Goal: Task Accomplishment & Management: Complete application form

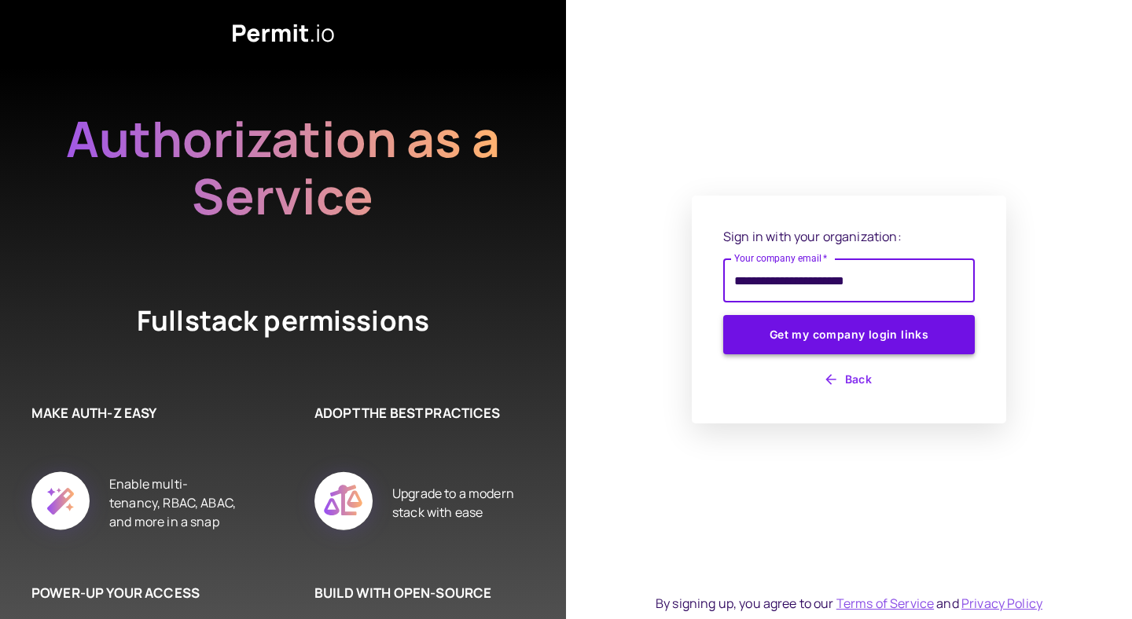
type input "**********"
click at [878, 336] on button "Get my company login links" at bounding box center [849, 334] width 252 height 39
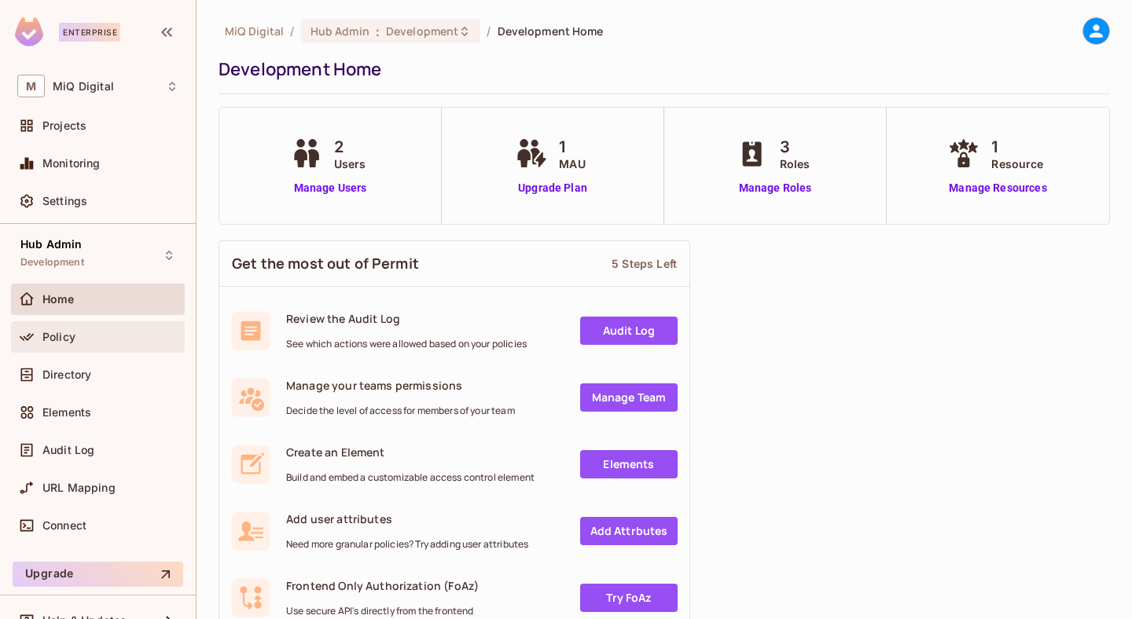
click at [89, 326] on div "Policy" at bounding box center [98, 336] width 174 height 31
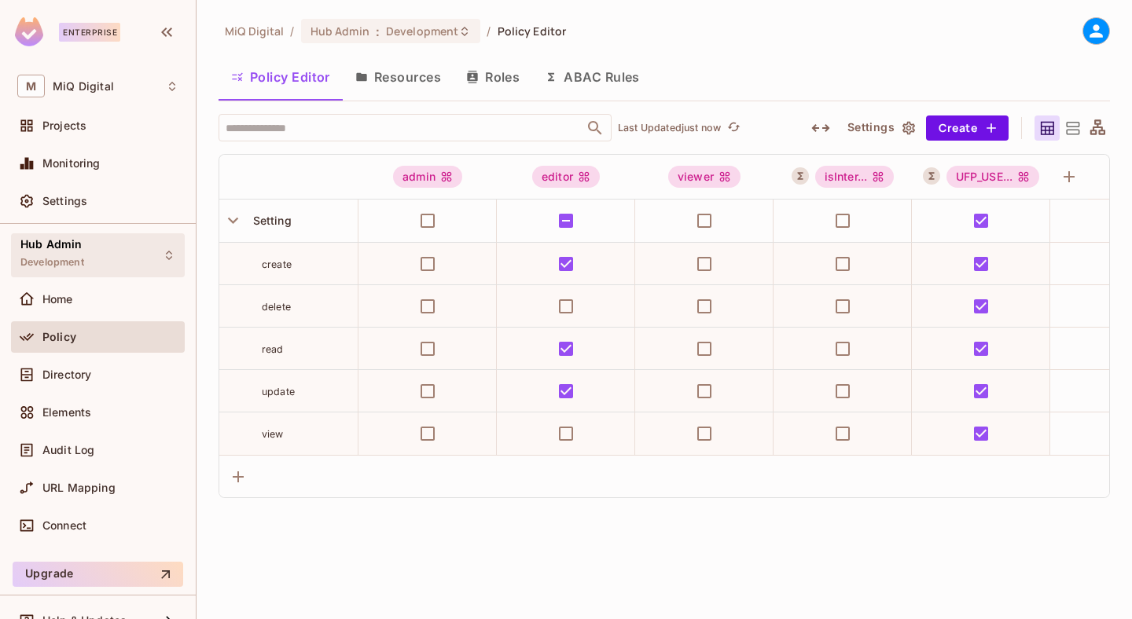
click at [123, 257] on div "Hub Admin Development" at bounding box center [98, 254] width 174 height 43
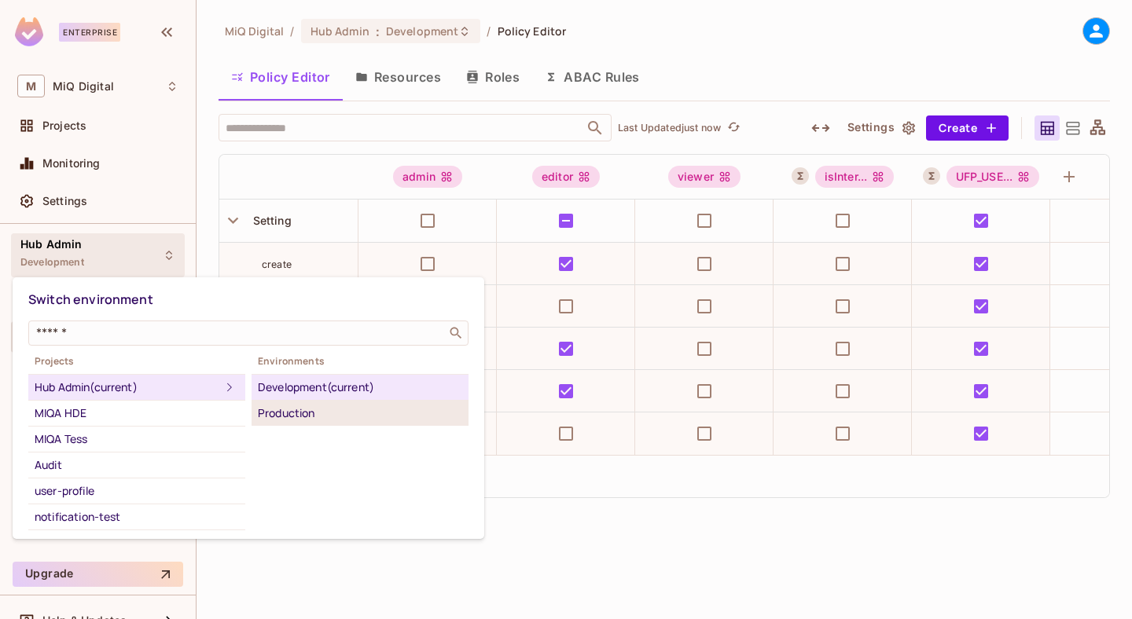
click at [290, 405] on div "Production" at bounding box center [360, 413] width 204 height 19
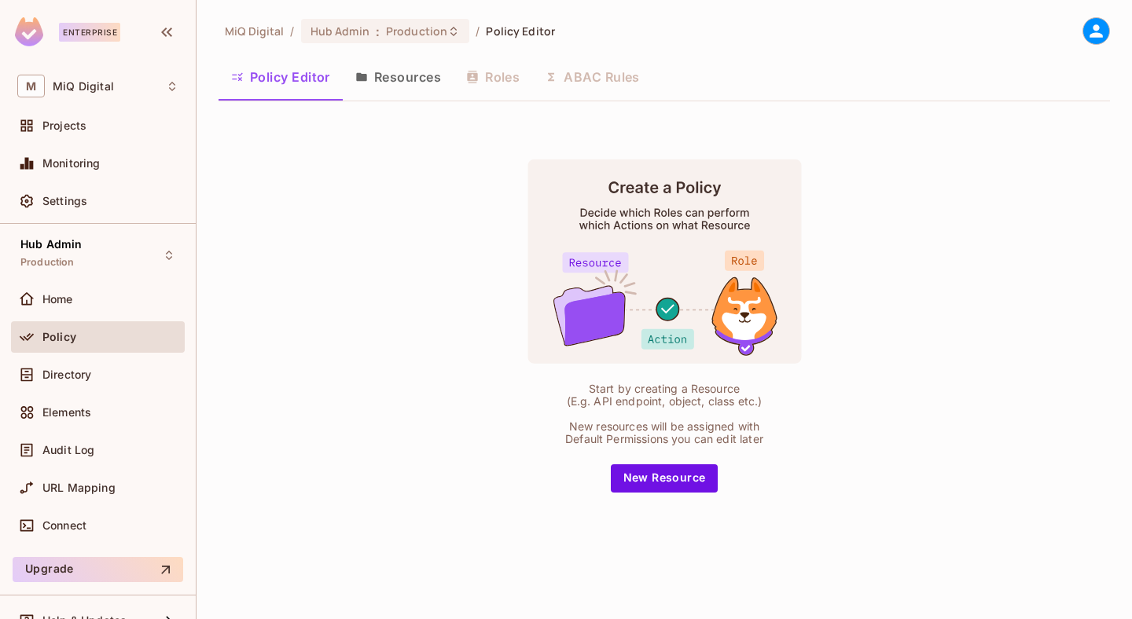
click at [110, 332] on div "Policy" at bounding box center [110, 337] width 136 height 13
click at [116, 252] on div "Hub Admin Production" at bounding box center [98, 254] width 174 height 43
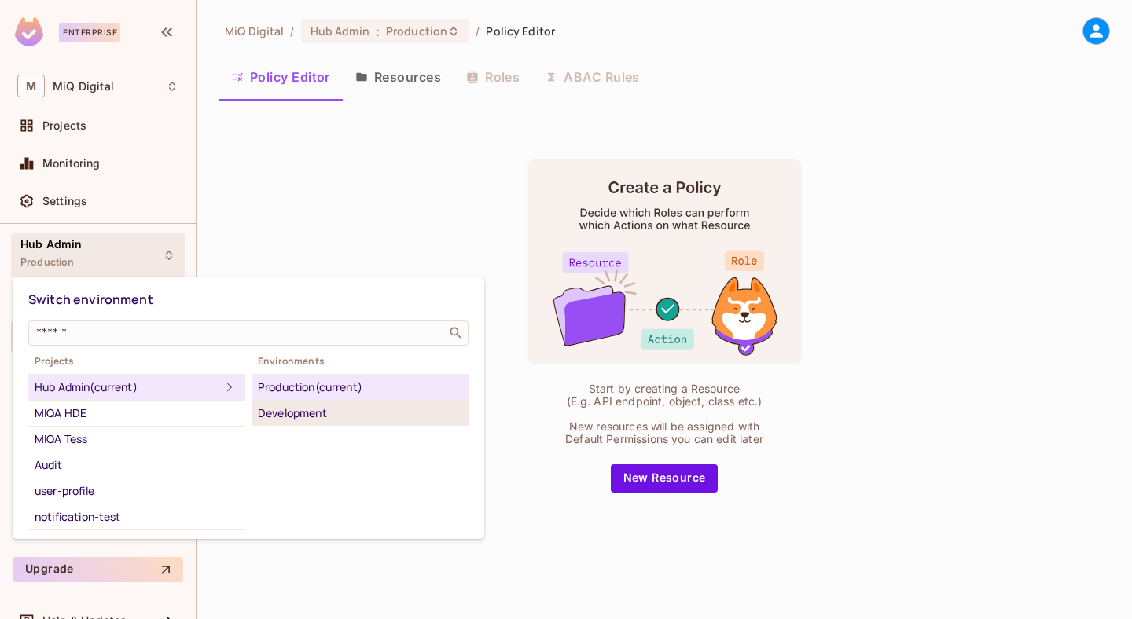
click at [287, 409] on div "Development" at bounding box center [360, 413] width 204 height 19
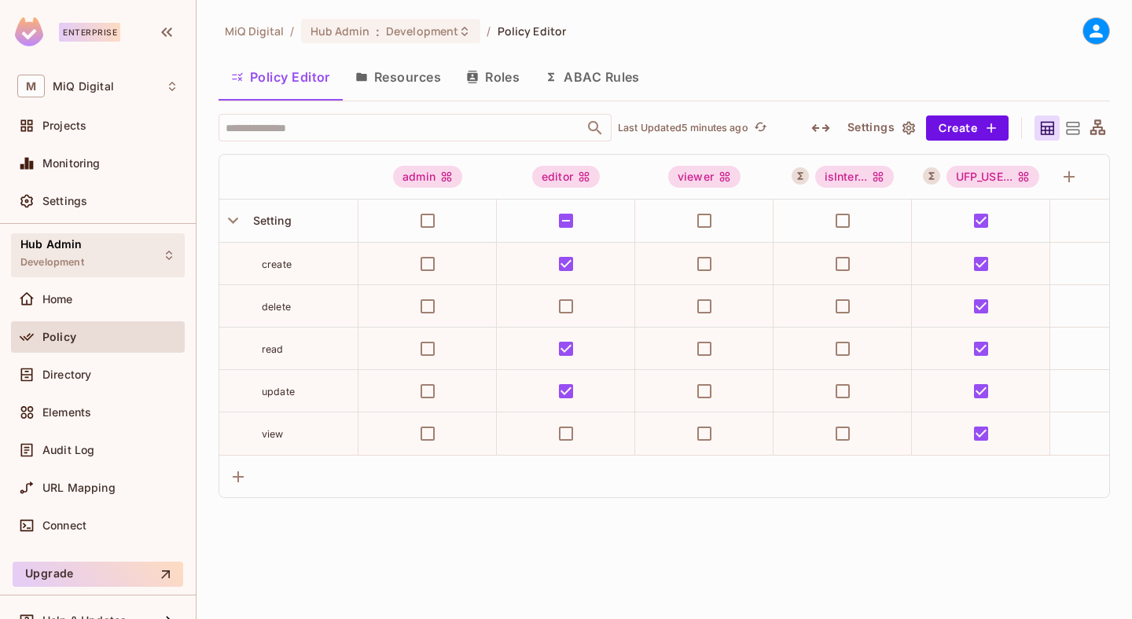
click at [96, 251] on div "Hub Admin Development" at bounding box center [98, 254] width 174 height 43
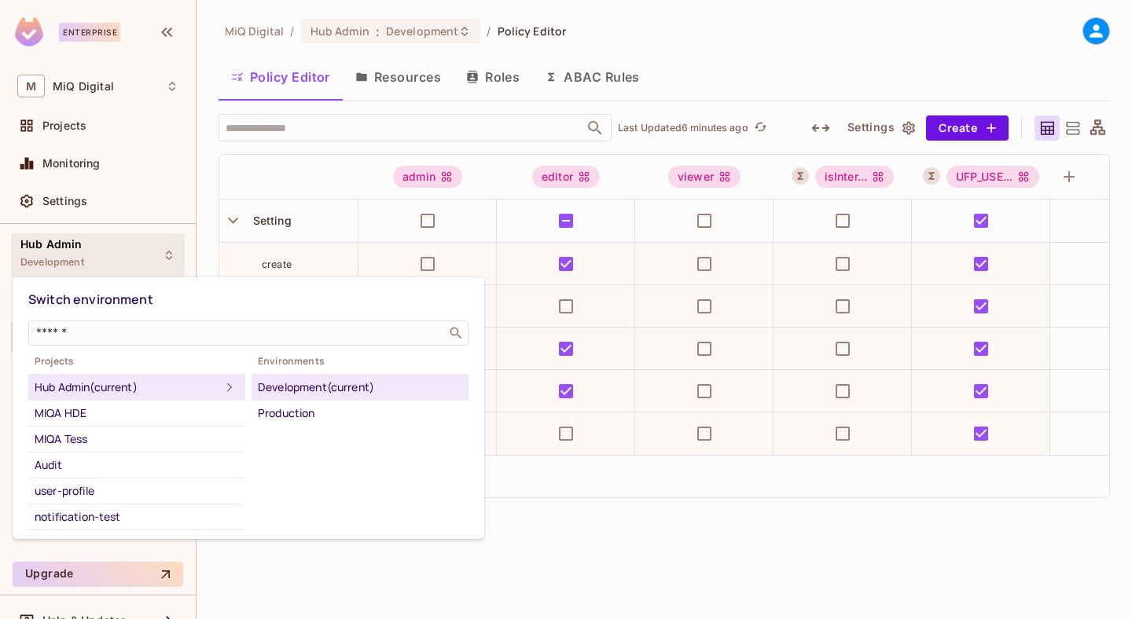
click at [123, 185] on div at bounding box center [566, 309] width 1132 height 619
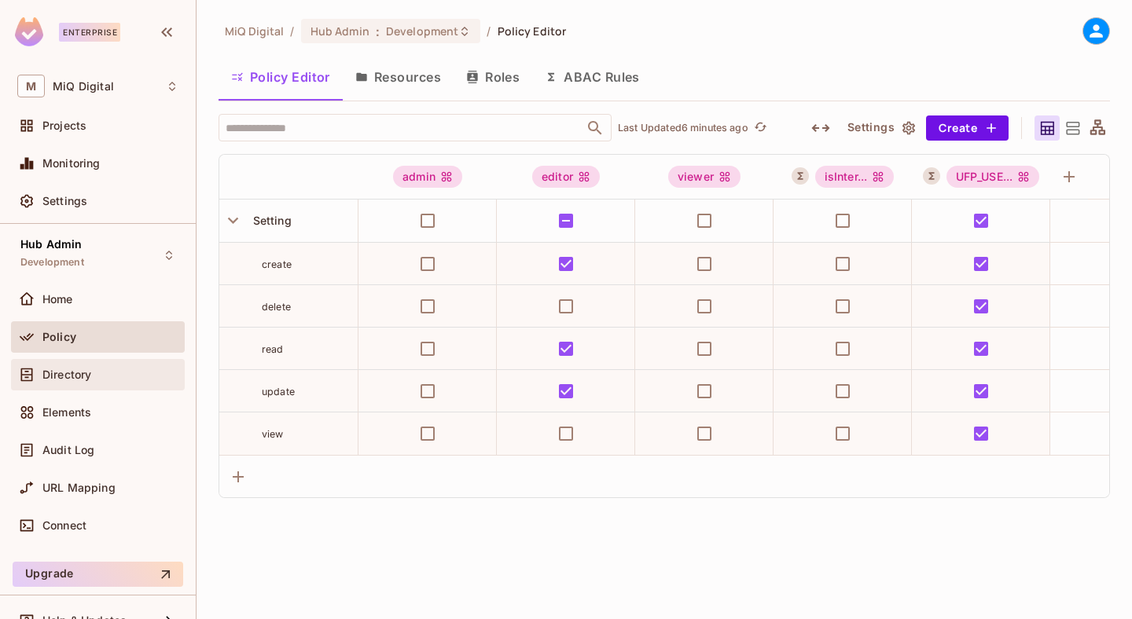
click at [86, 366] on div "Directory" at bounding box center [97, 374] width 161 height 19
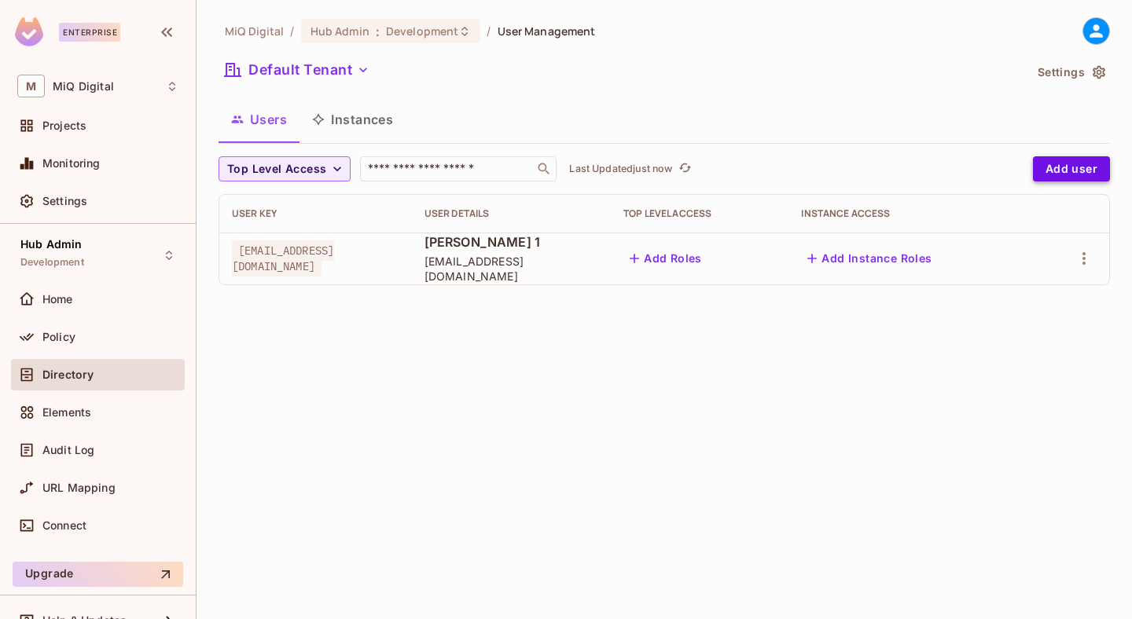
click at [1062, 167] on button "Add user" at bounding box center [1071, 168] width 77 height 25
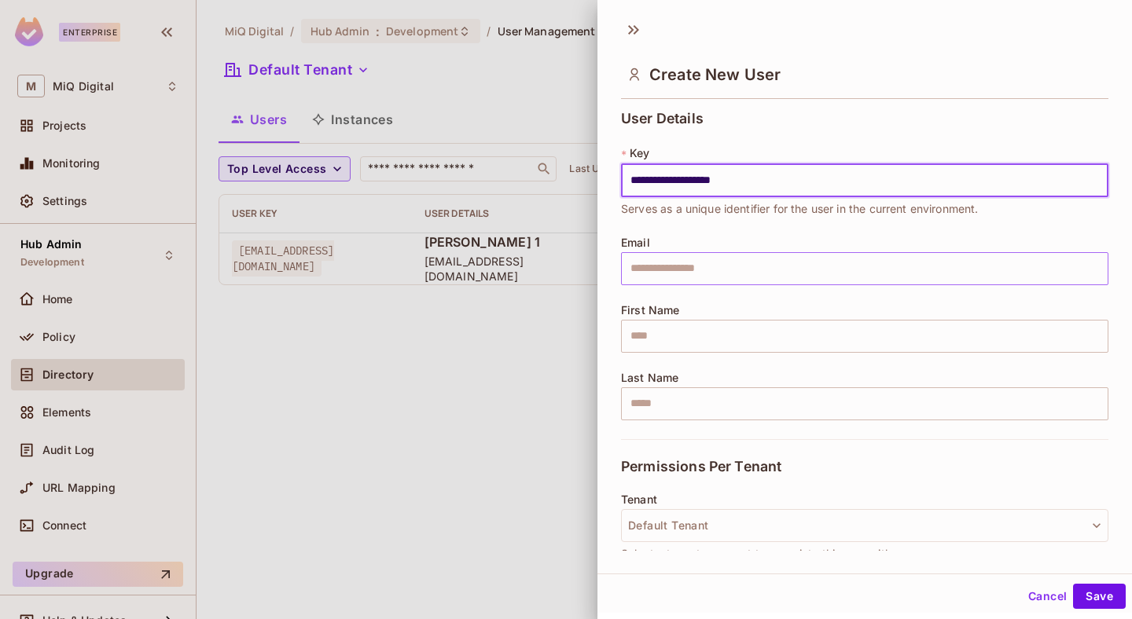
type input "**********"
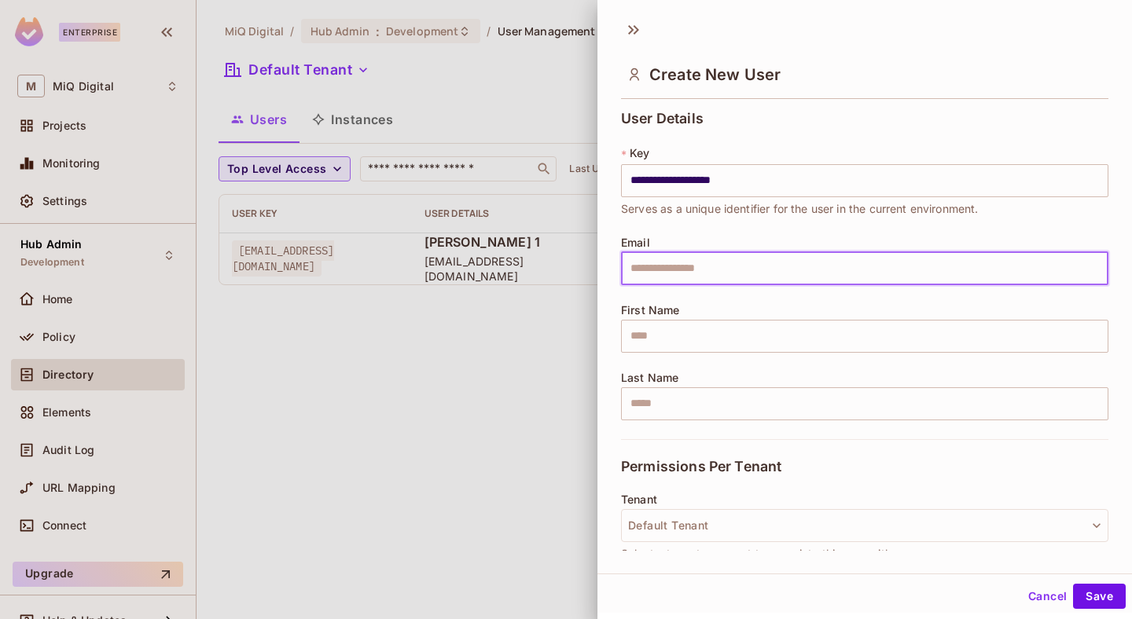
click at [812, 269] on input "text" at bounding box center [864, 268] width 487 height 33
click at [737, 186] on input "**********" at bounding box center [864, 180] width 487 height 33
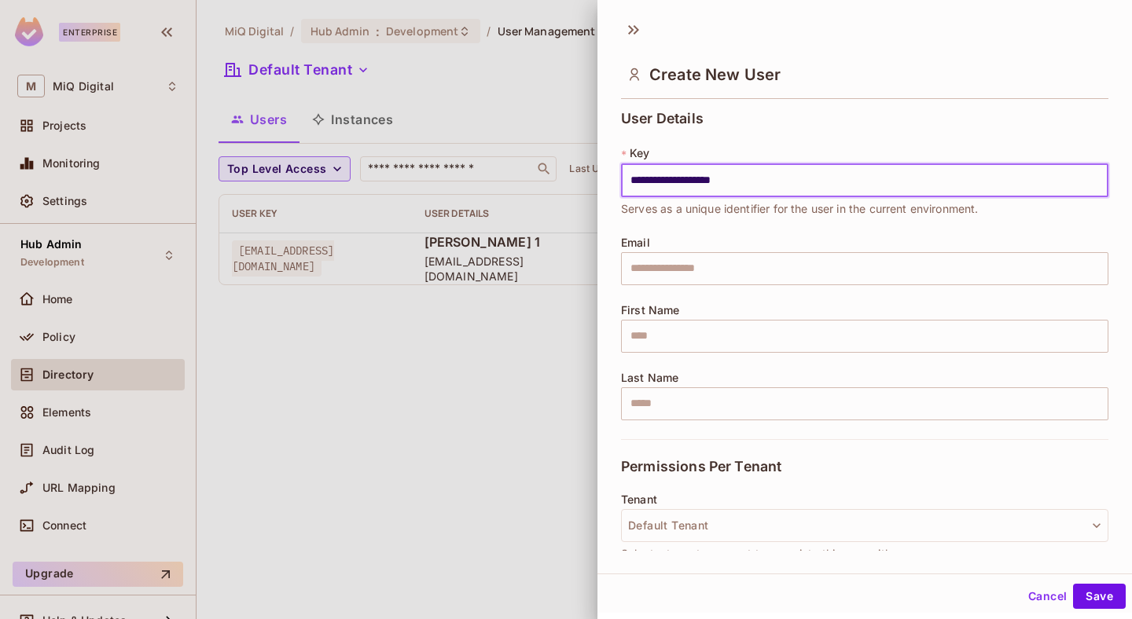
click at [737, 186] on input "**********" at bounding box center [864, 180] width 487 height 33
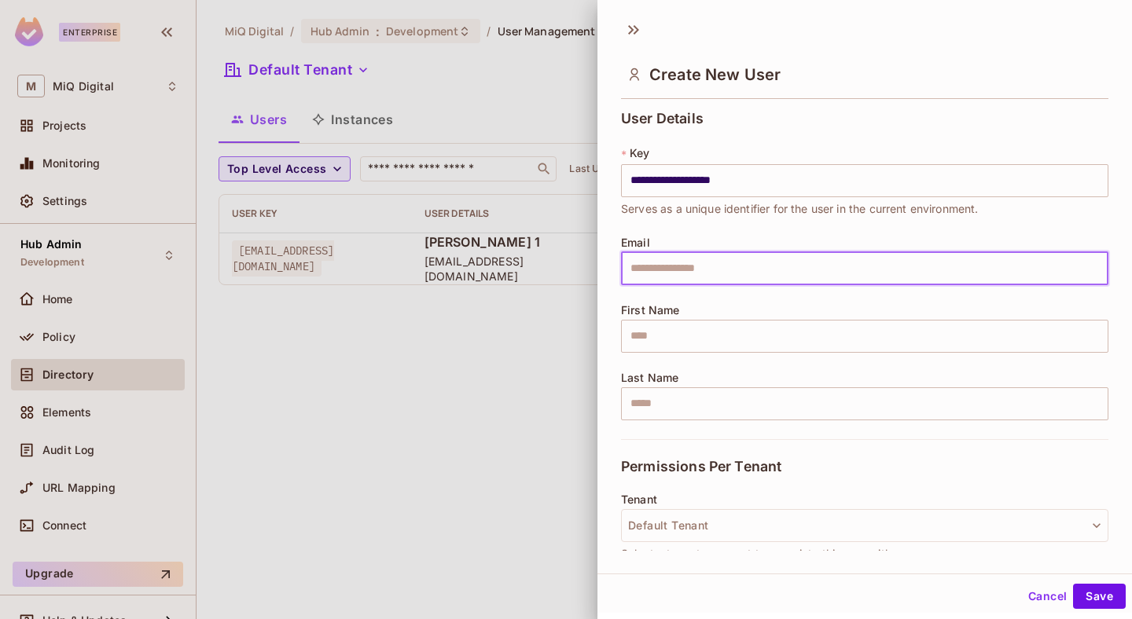
click at [716, 267] on input "text" at bounding box center [864, 268] width 487 height 33
paste input "**********"
type input "**********"
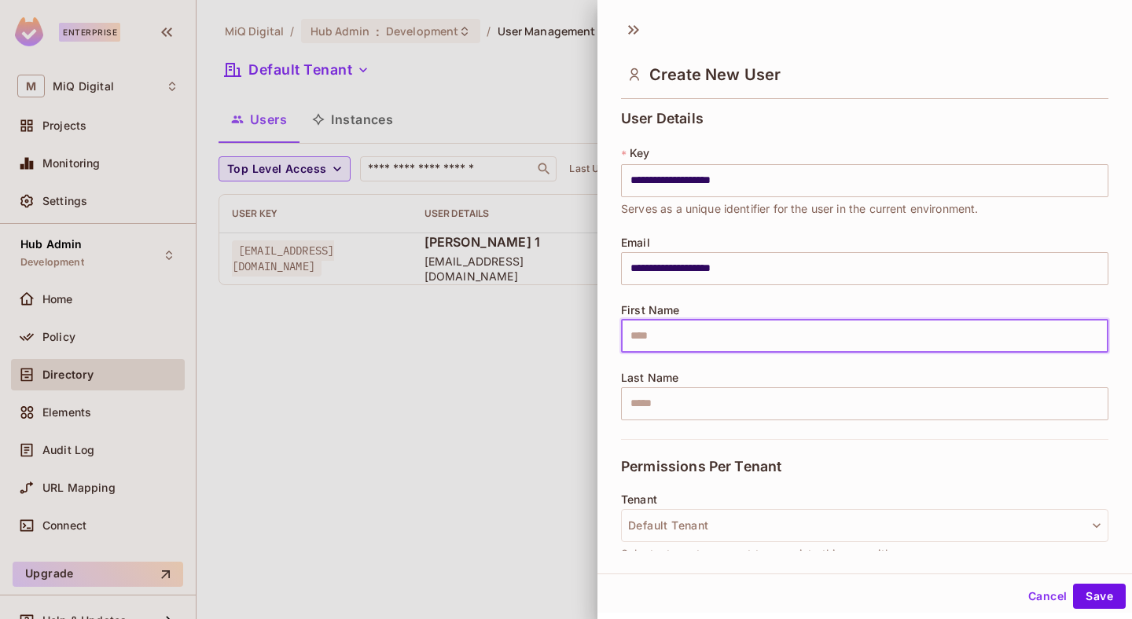
click at [713, 330] on input "text" at bounding box center [864, 336] width 487 height 33
type input "*****"
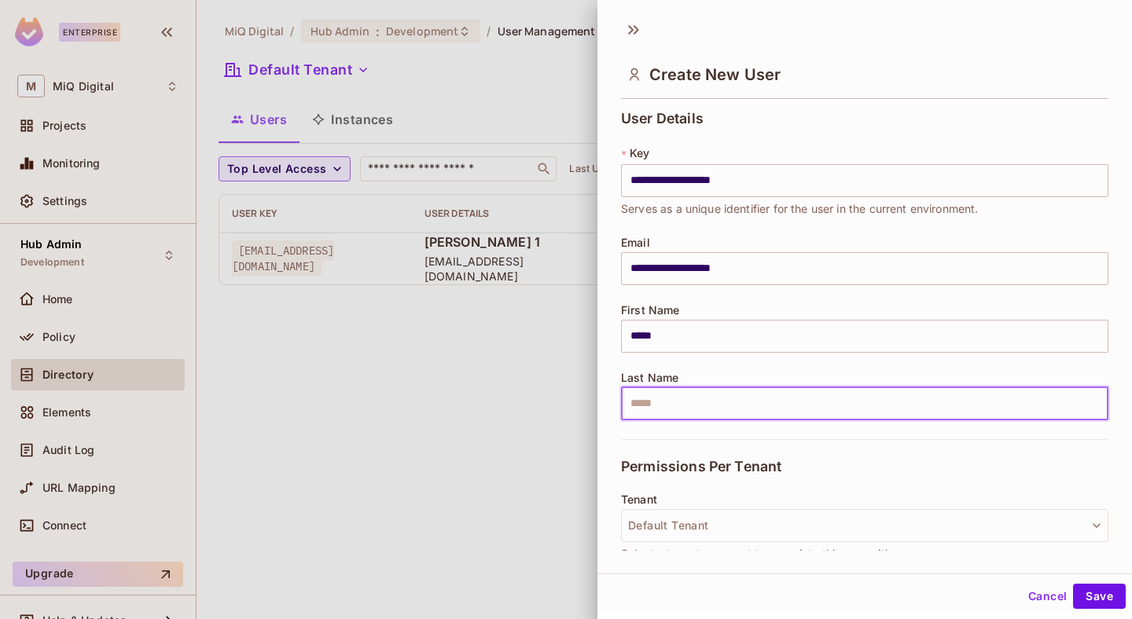
click at [692, 412] on input "text" at bounding box center [864, 403] width 487 height 33
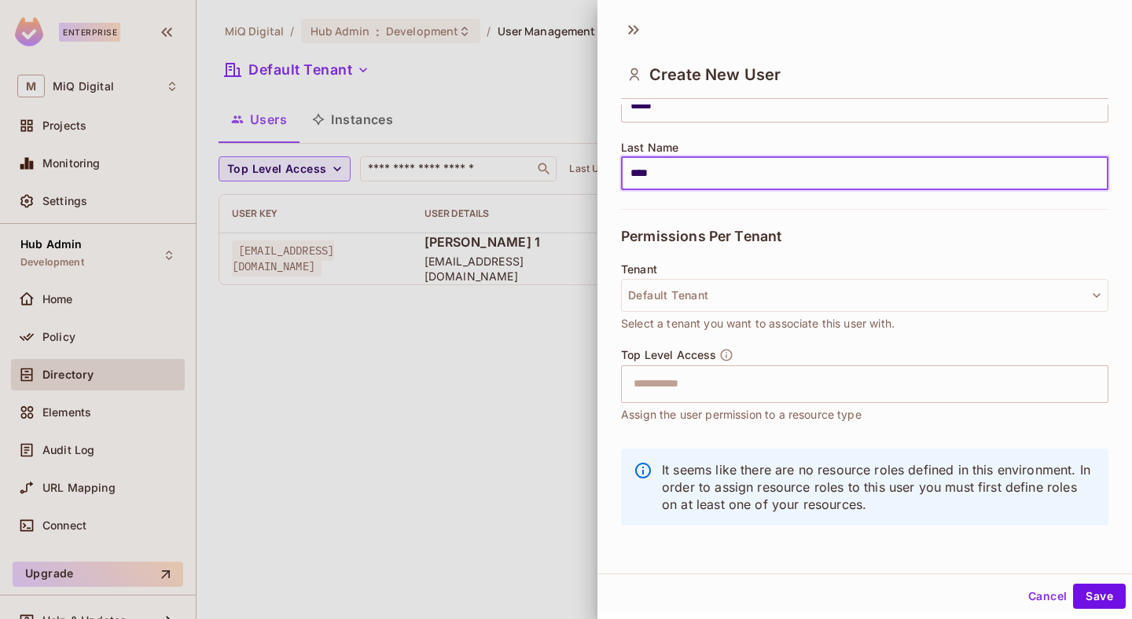
scroll to position [2, 0]
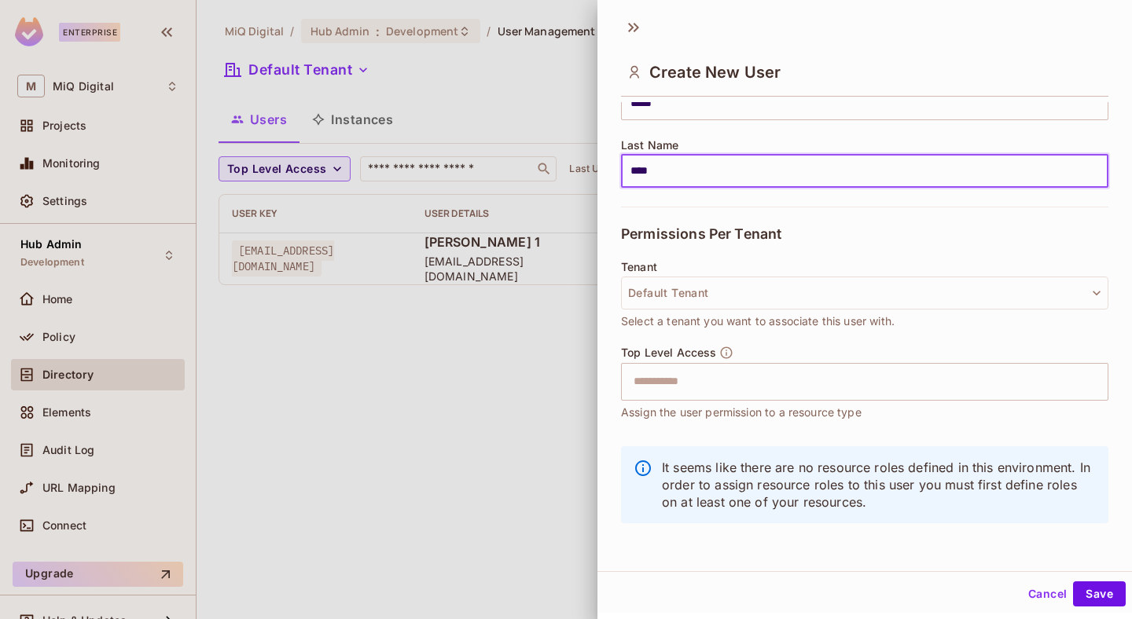
type input "****"
click at [859, 349] on div "Top Level Access ​ Assign the user permission to a resource type" at bounding box center [864, 383] width 487 height 75
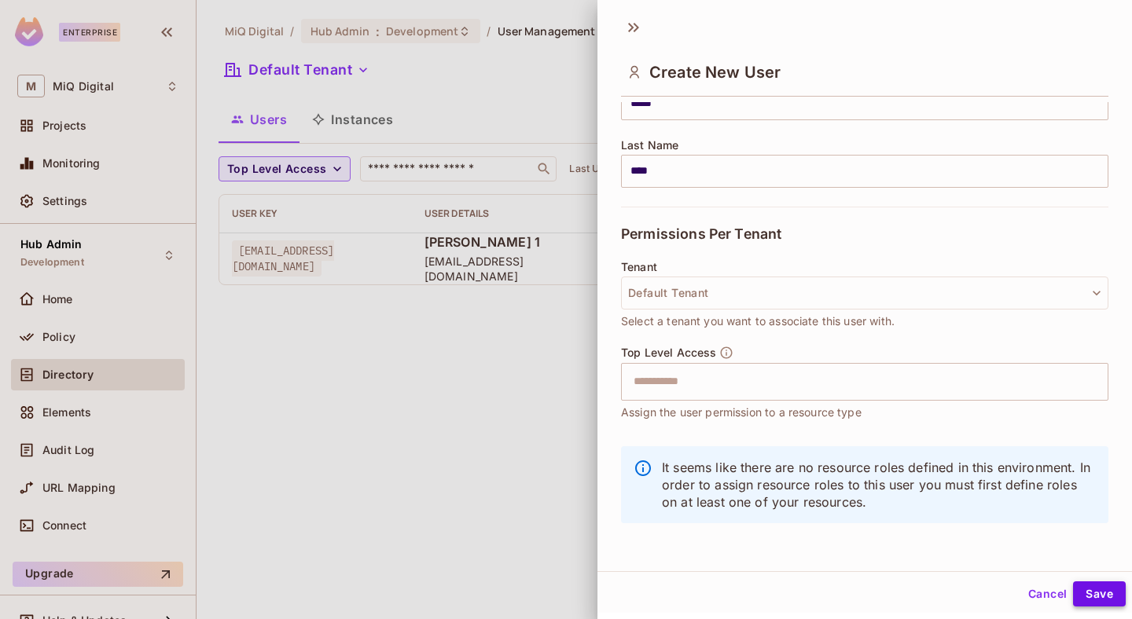
click at [1098, 599] on button "Save" at bounding box center [1099, 594] width 53 height 25
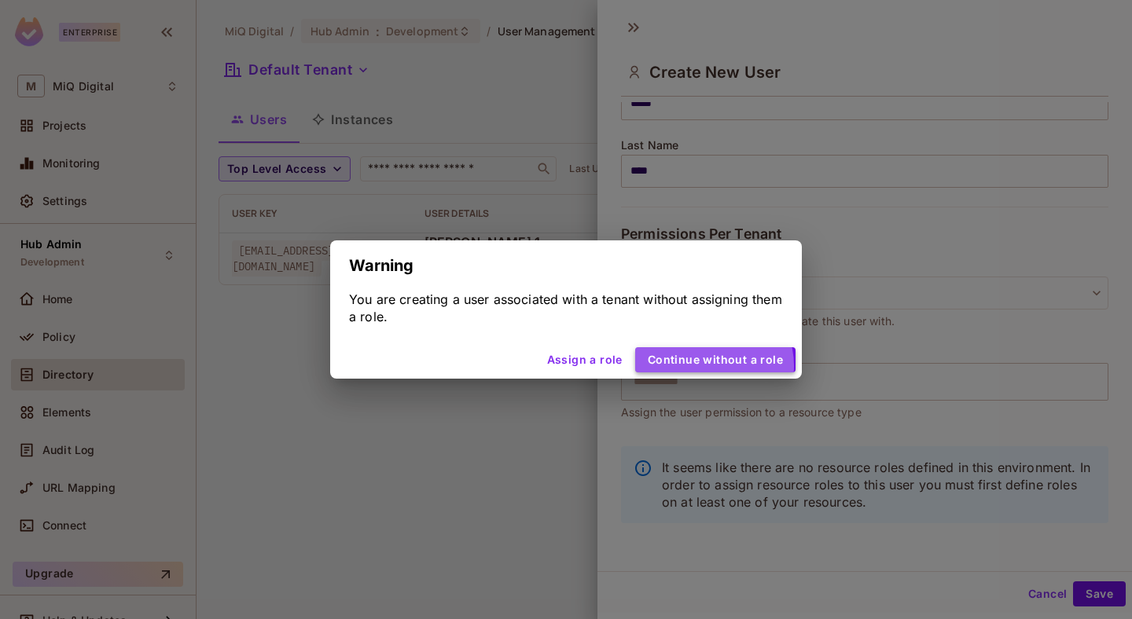
click at [709, 366] on button "Continue without a role" at bounding box center [715, 359] width 160 height 25
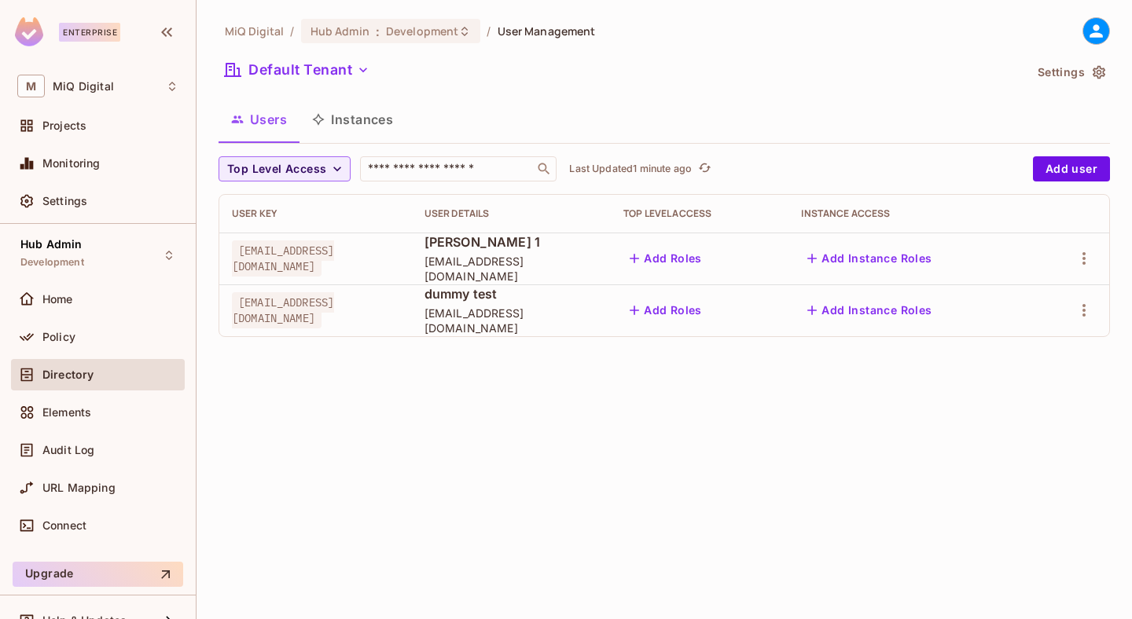
click at [326, 305] on span "[EMAIL_ADDRESS][DOMAIN_NAME]" at bounding box center [283, 310] width 102 height 36
click at [334, 313] on span "[EMAIL_ADDRESS][DOMAIN_NAME]" at bounding box center [283, 310] width 102 height 36
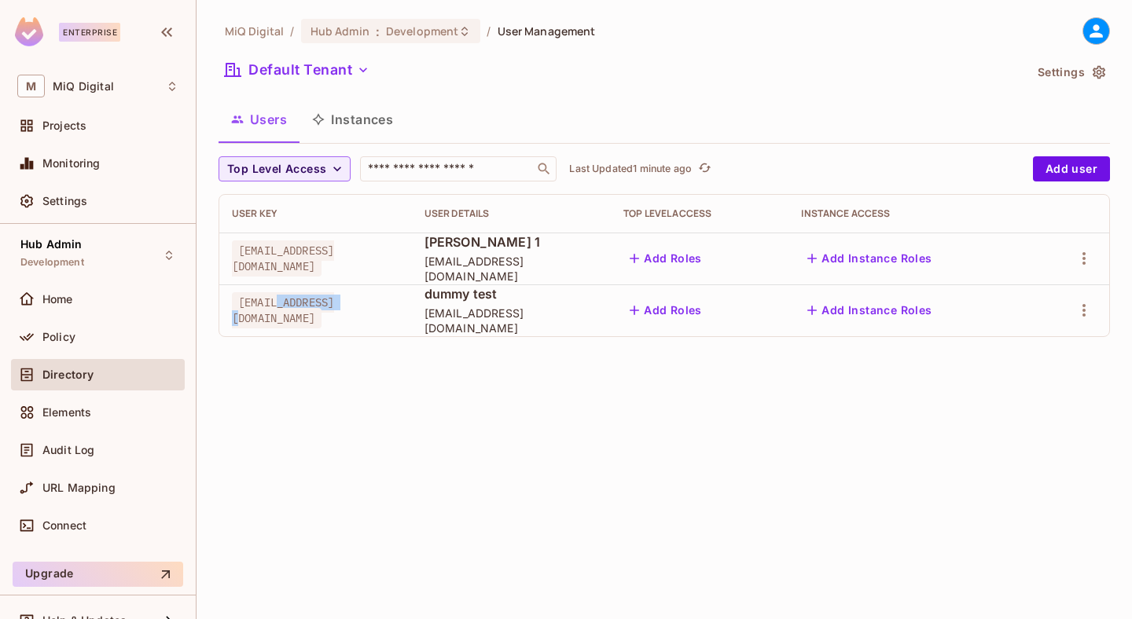
click at [334, 314] on span "[EMAIL_ADDRESS][DOMAIN_NAME]" at bounding box center [283, 310] width 102 height 36
click at [67, 336] on span "Policy" at bounding box center [58, 337] width 33 height 13
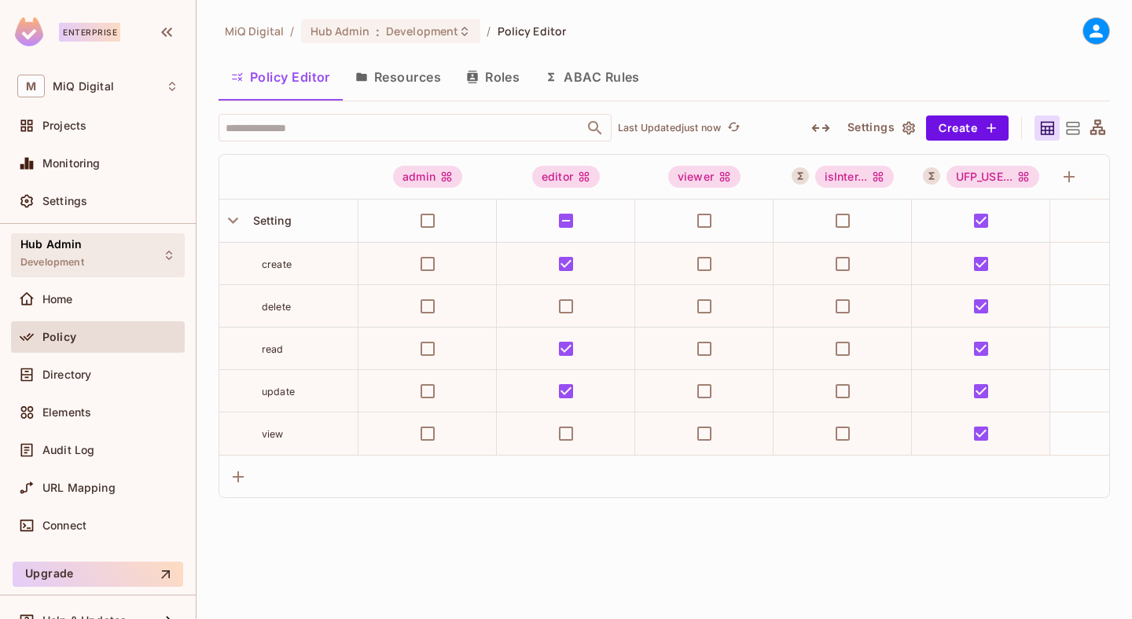
click at [83, 256] on span "Development" at bounding box center [52, 262] width 64 height 13
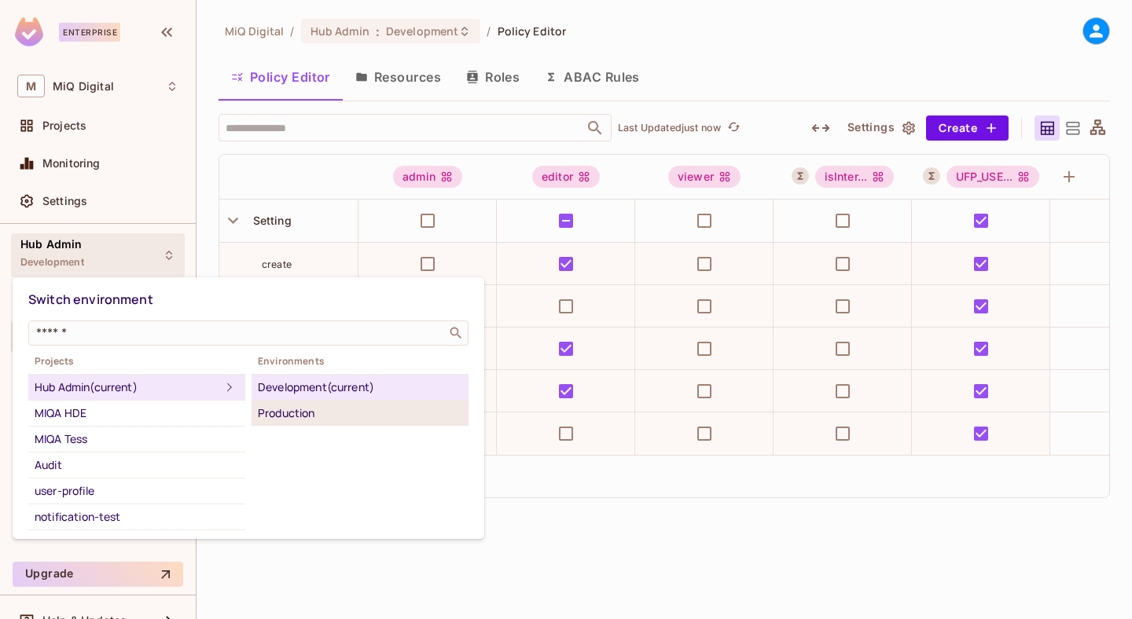
click at [280, 409] on div "Production" at bounding box center [360, 413] width 204 height 19
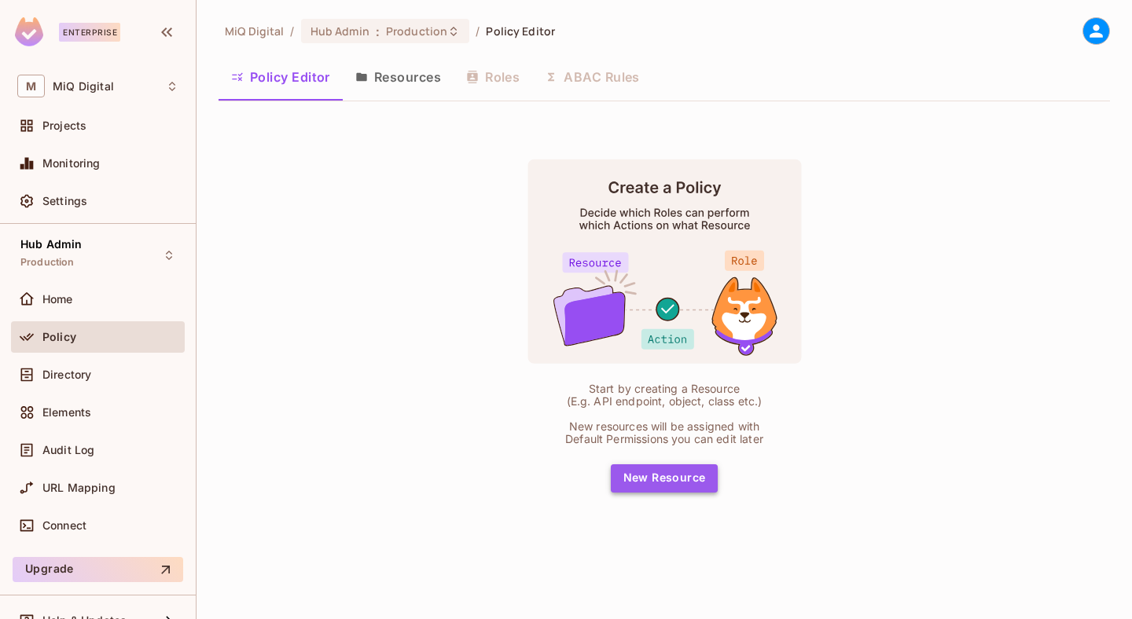
click at [686, 483] on button "New Resource" at bounding box center [665, 479] width 108 height 28
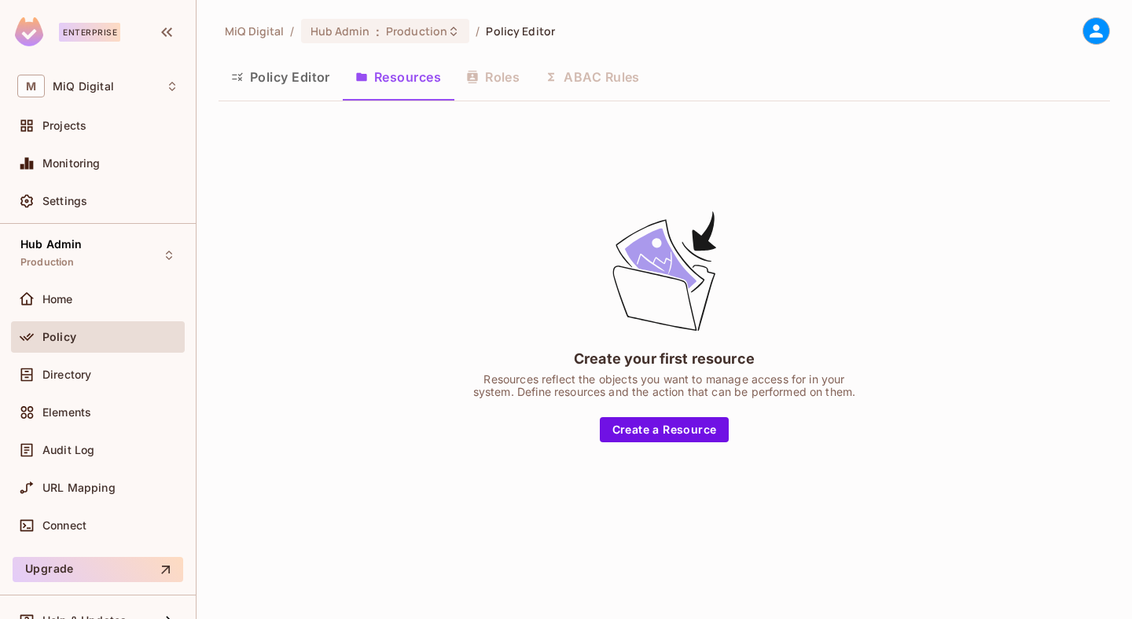
click at [531, 76] on div "Policy Editor Resources Roles ABAC Rules" at bounding box center [664, 76] width 891 height 39
click at [512, 76] on div "Policy Editor Resources Roles ABAC Rules" at bounding box center [664, 76] width 891 height 39
click at [662, 445] on div "Create your first resource Resources reflect the objects you want to manage acc…" at bounding box center [664, 325] width 891 height 423
click at [517, 88] on div "Policy Editor Resources Roles ABAC Rules" at bounding box center [664, 76] width 891 height 39
click at [507, 82] on div "Policy Editor Resources Roles ABAC Rules" at bounding box center [664, 76] width 891 height 39
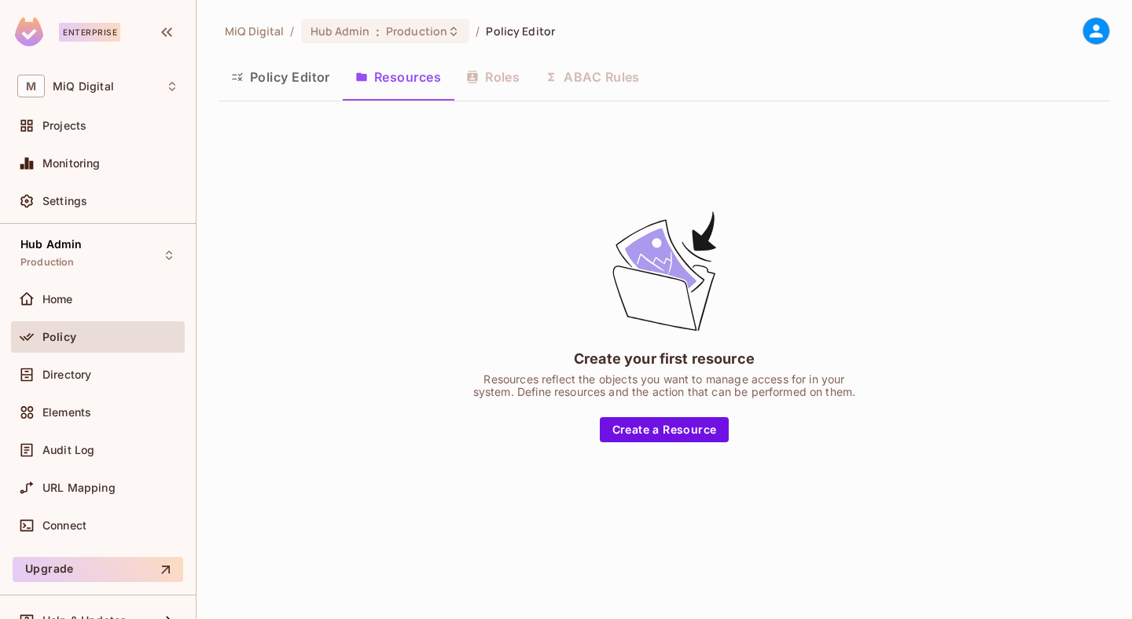
click at [507, 82] on div "Policy Editor Resources Roles ABAC Rules" at bounding box center [664, 76] width 891 height 39
click at [585, 79] on div "Policy Editor Resources Roles ABAC Rules" at bounding box center [664, 76] width 891 height 39
click at [313, 71] on button "Policy Editor" at bounding box center [281, 76] width 124 height 39
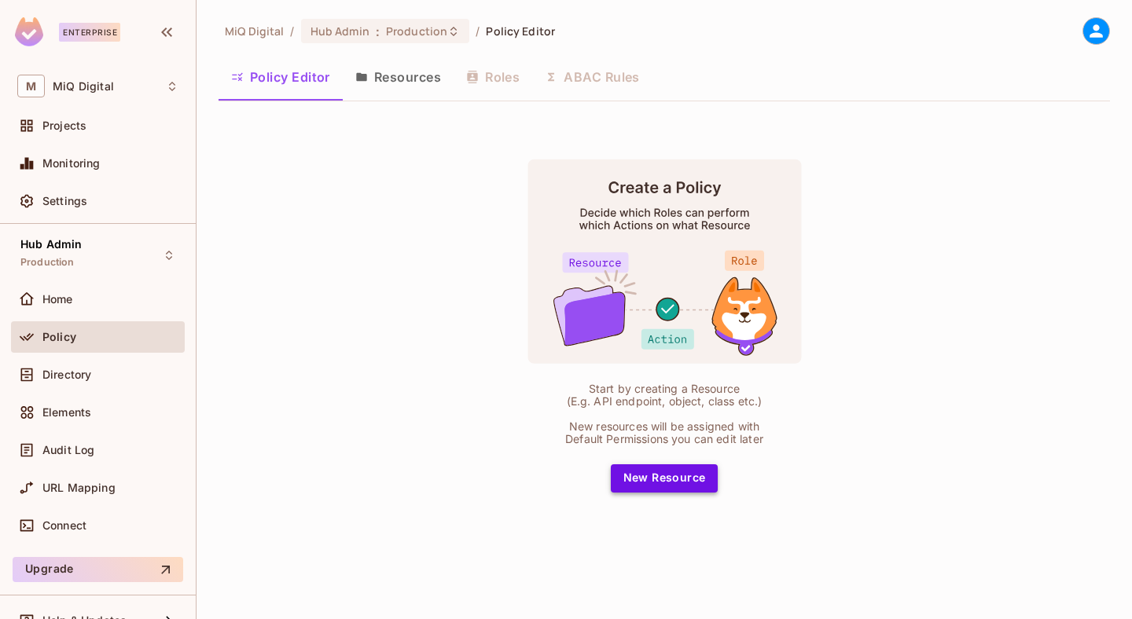
click at [651, 474] on button "New Resource" at bounding box center [665, 479] width 108 height 28
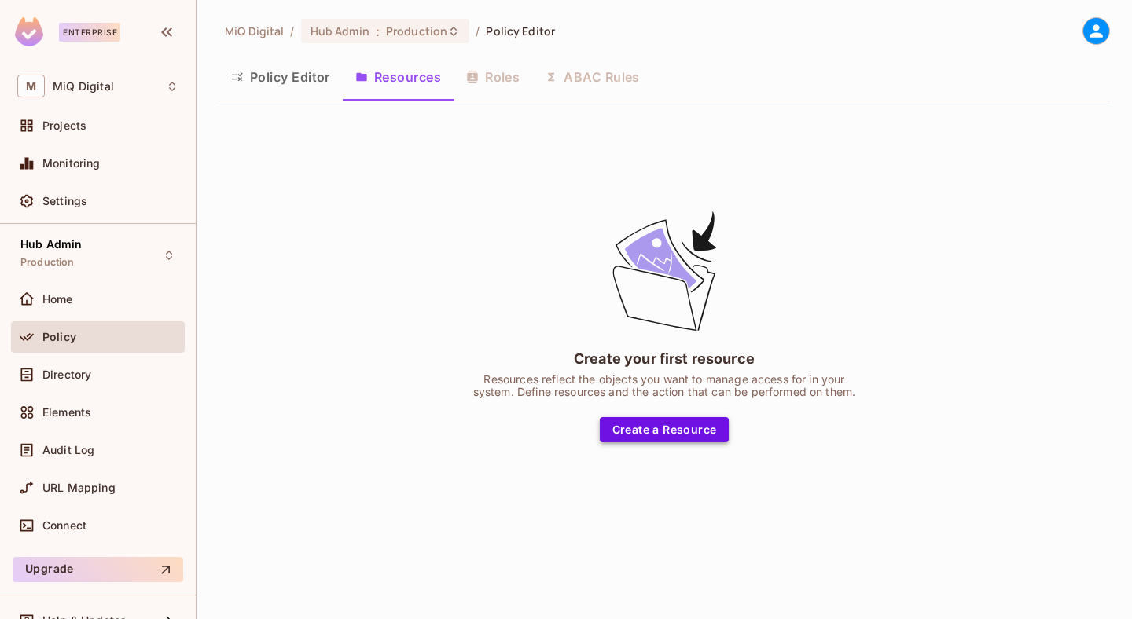
click at [674, 432] on button "Create a Resource" at bounding box center [665, 429] width 130 height 25
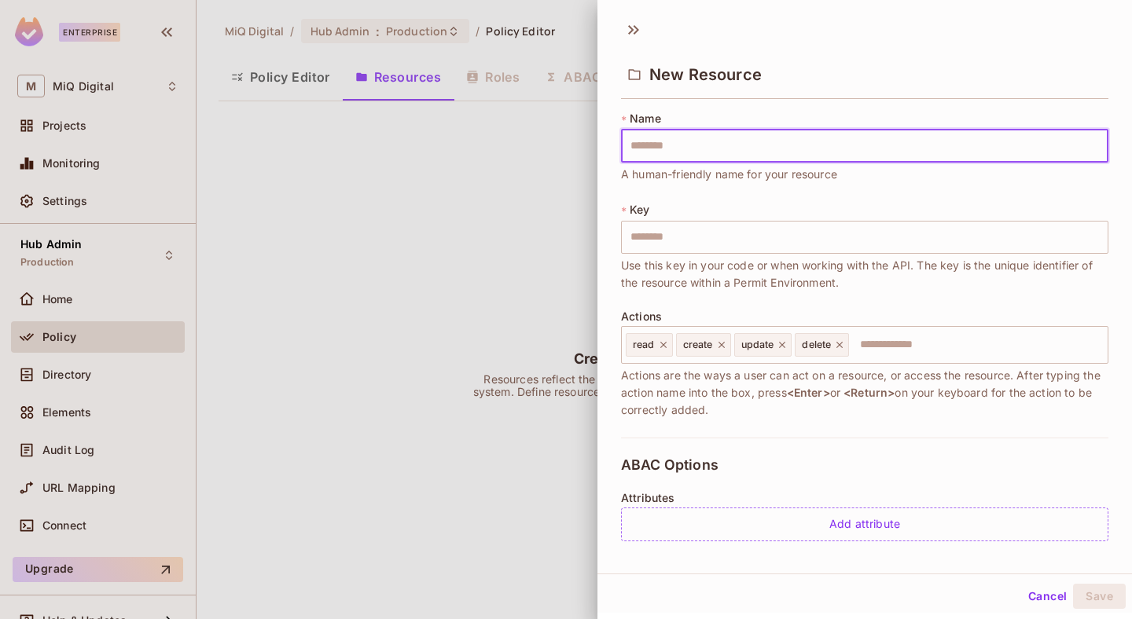
click at [371, 244] on div at bounding box center [566, 309] width 1132 height 619
